Goal: Transaction & Acquisition: Book appointment/travel/reservation

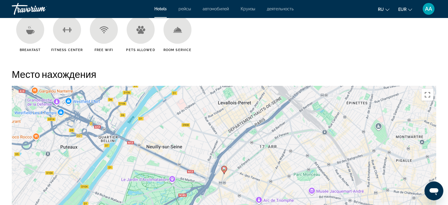
scroll to position [506, 0]
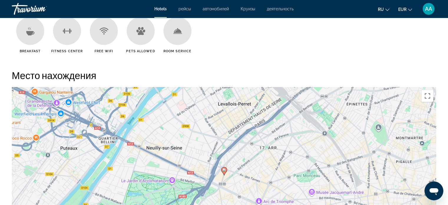
click at [415, 96] on div "Um den Modus zum Ziehen mit der Tastatur zu aktivieren, drückst du Alt + Eingab…" at bounding box center [224, 175] width 425 height 177
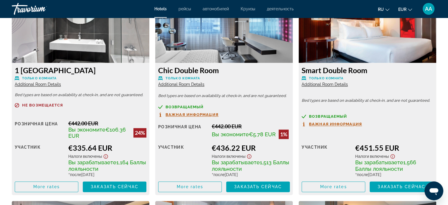
scroll to position [844, 0]
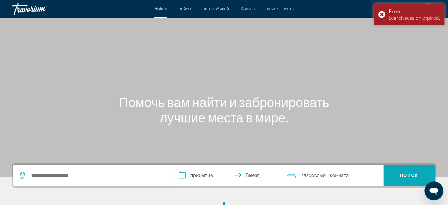
click at [419, 165] on span "Search" at bounding box center [409, 175] width 51 height 21
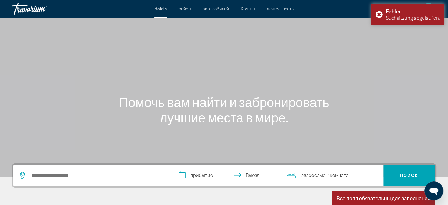
click at [421, 50] on div "Hauptinhalt" at bounding box center [224, 88] width 448 height 177
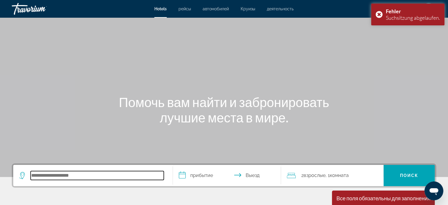
click at [114, 173] on input "Search hotel destination" at bounding box center [97, 175] width 133 height 9
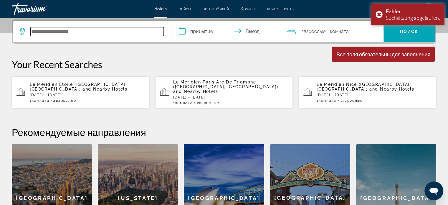
scroll to position [144, 0]
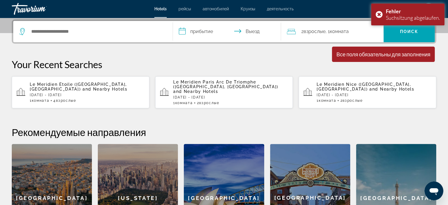
click at [99, 87] on p "Le Meridien Etoile ([GEOGRAPHIC_DATA], [GEOGRAPHIC_DATA]) and Nearby Hotels" at bounding box center [87, 86] width 115 height 9
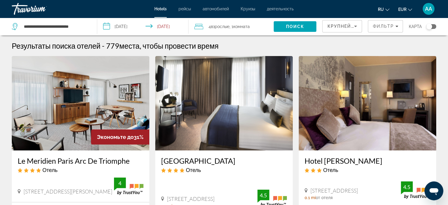
click at [230, 22] on span "4 Взрослый Взрослые" at bounding box center [219, 26] width 21 height 8
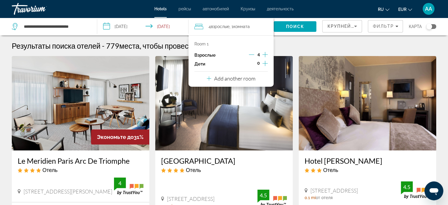
click at [249, 55] on icon "Decrement adults" at bounding box center [251, 54] width 5 height 5
click at [250, 55] on icon "Decrement adults" at bounding box center [251, 55] width 5 height 0
click at [300, 27] on span "Поиск" at bounding box center [295, 26] width 19 height 5
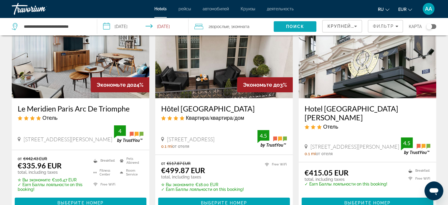
scroll to position [64, 0]
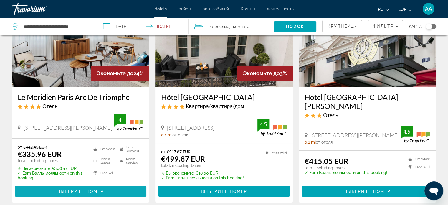
click at [98, 192] on span "Выберите номер" at bounding box center [80, 191] width 46 height 5
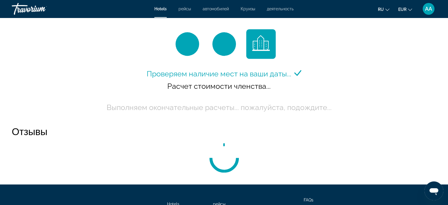
scroll to position [806, 0]
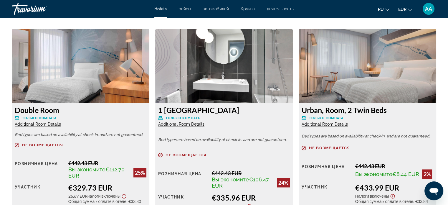
click at [435, 116] on div "Urban, Room, 2 Twin Beds Только комната Additional Room Details Bed types are b…" at bounding box center [368, 174] width 138 height 142
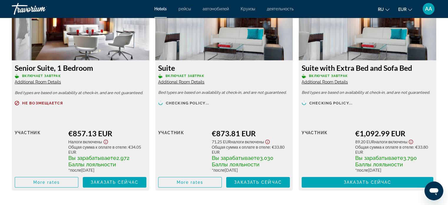
scroll to position [1899, 0]
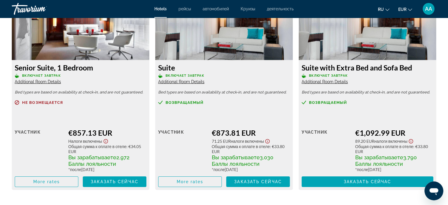
click at [430, 124] on div "Розничная цена $0.00 когда вы выкупаете участник €1,092.99 EUR 89.20 EUR Налоги…" at bounding box center [368, 152] width 132 height 70
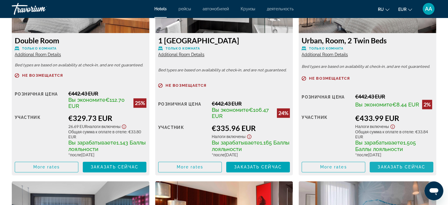
scroll to position [877, 0]
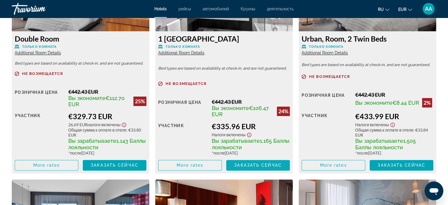
click at [267, 162] on span "Hauptinhalt" at bounding box center [258, 165] width 64 height 14
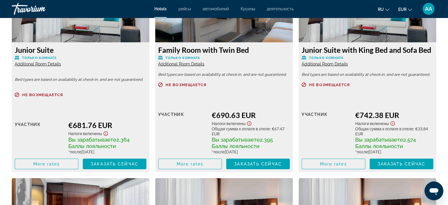
scroll to position [1706, 0]
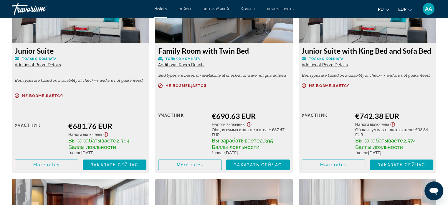
click at [420, 111] on div "Розничная цена $0.00 когда вы выкупаете участник €742.38 EUR Налоги включены Об…" at bounding box center [368, 136] width 132 height 70
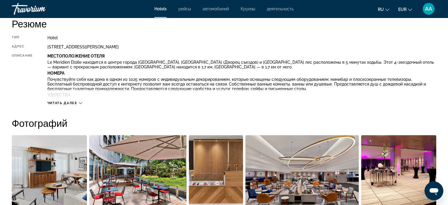
scroll to position [208, 0]
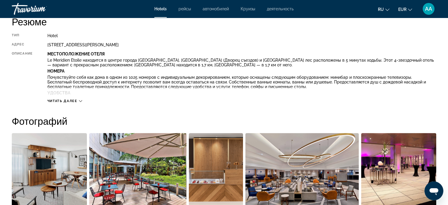
click at [408, 121] on h2 "Фотографий" at bounding box center [224, 121] width 425 height 12
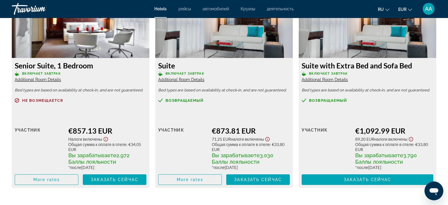
scroll to position [1901, 0]
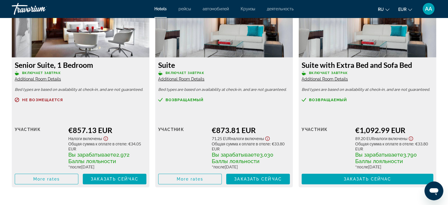
click at [218, 77] on div "Suite Включает завтрак Additional Room Details" at bounding box center [224, 70] width 132 height 21
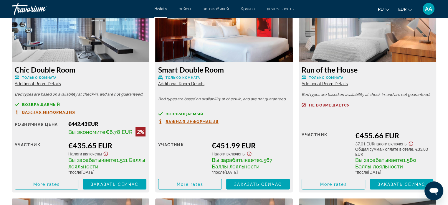
scroll to position [1067, 0]
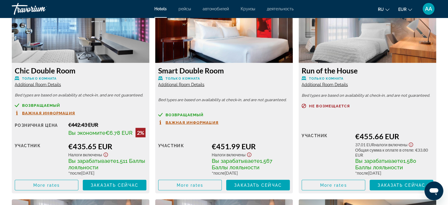
click at [262, 103] on div "Smart Double Room Только комната Additional Room Details Bed types are based on…" at bounding box center [224, 128] width 138 height 130
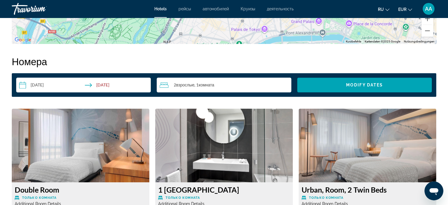
scroll to position [724, 0]
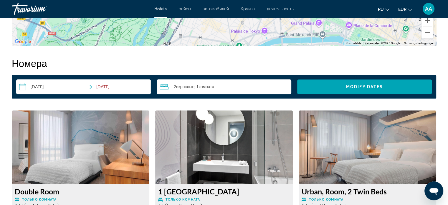
click at [276, 57] on h2 "Номера" at bounding box center [224, 63] width 425 height 12
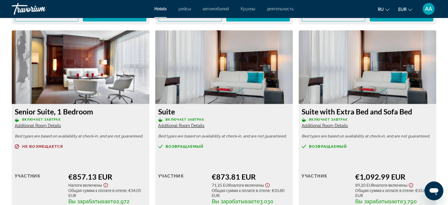
scroll to position [1855, 0]
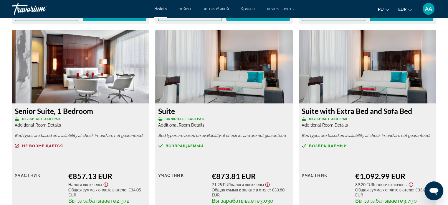
click at [255, 62] on img "Hauptinhalt" at bounding box center [224, 67] width 138 height 74
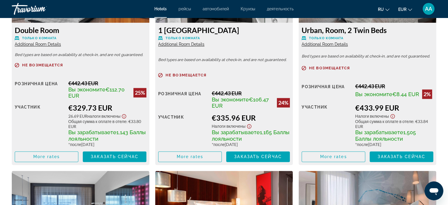
scroll to position [889, 0]
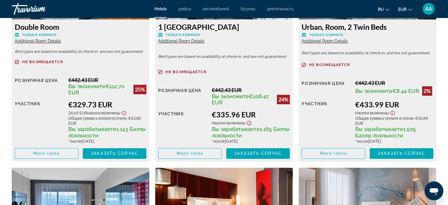
click at [396, 84] on div "€442.43 EUR" at bounding box center [395, 83] width 78 height 6
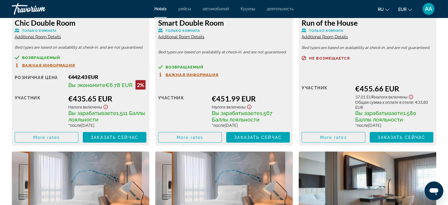
scroll to position [1115, 0]
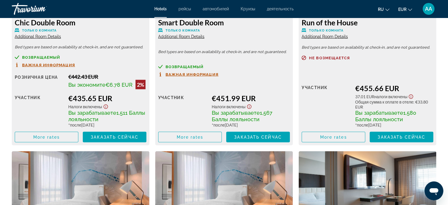
click at [260, 92] on div "Розничная цена $0.00 когда вы выкупаете участник €451.99 EUR Налоги включены Вы…" at bounding box center [224, 113] width 132 height 60
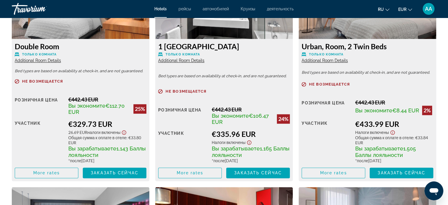
scroll to position [870, 0]
